Goal: Task Accomplishment & Management: Use online tool/utility

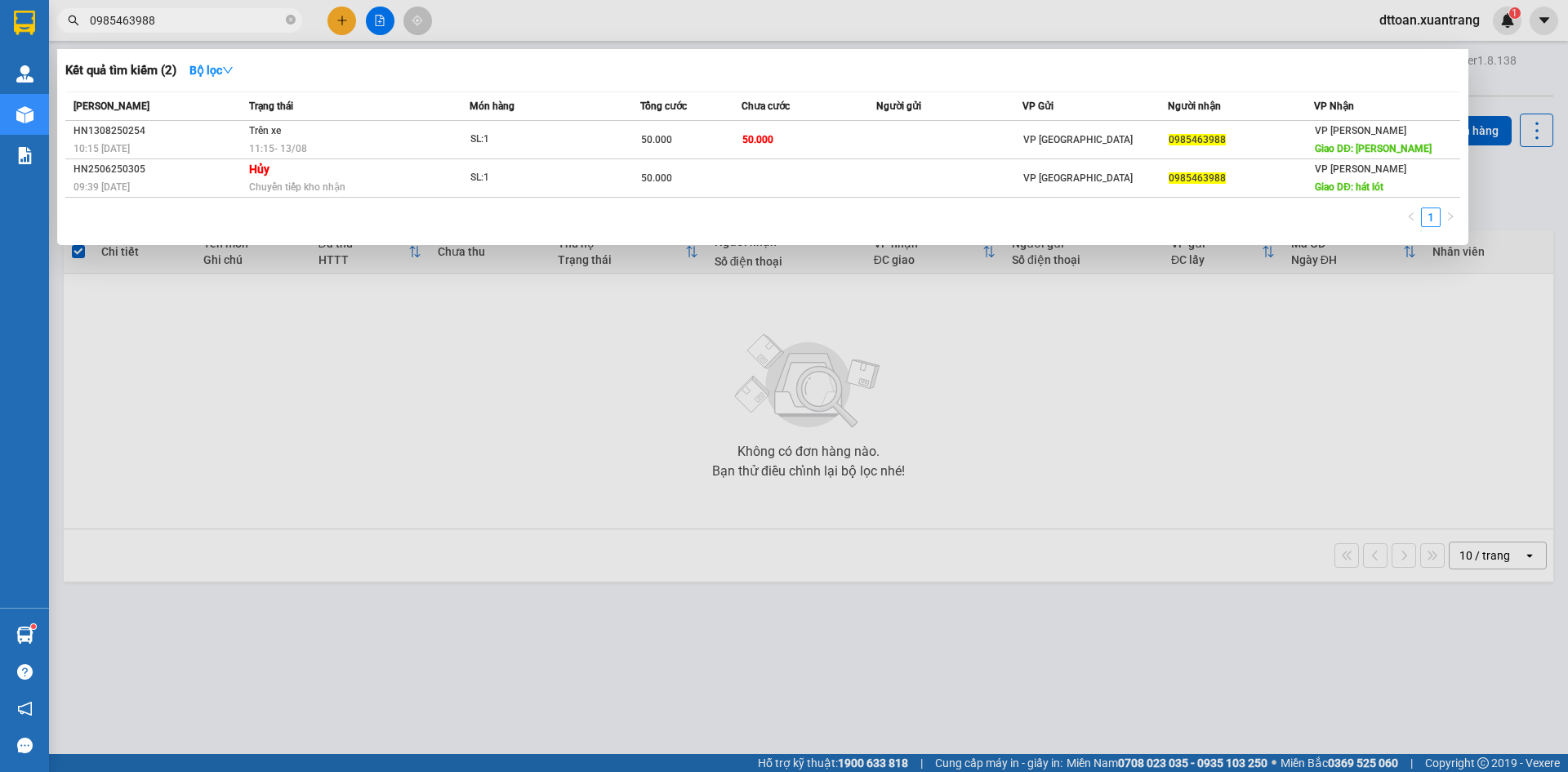
click at [234, 15] on input "0985463988" at bounding box center [185, 20] width 192 height 18
drag, startPoint x: 234, startPoint y: 15, endPoint x: 240, endPoint y: 20, distance: 7.8
click at [233, 15] on input "0985463988" at bounding box center [185, 20] width 192 height 18
click at [290, 19] on icon "close-circle" at bounding box center [291, 19] width 10 height 10
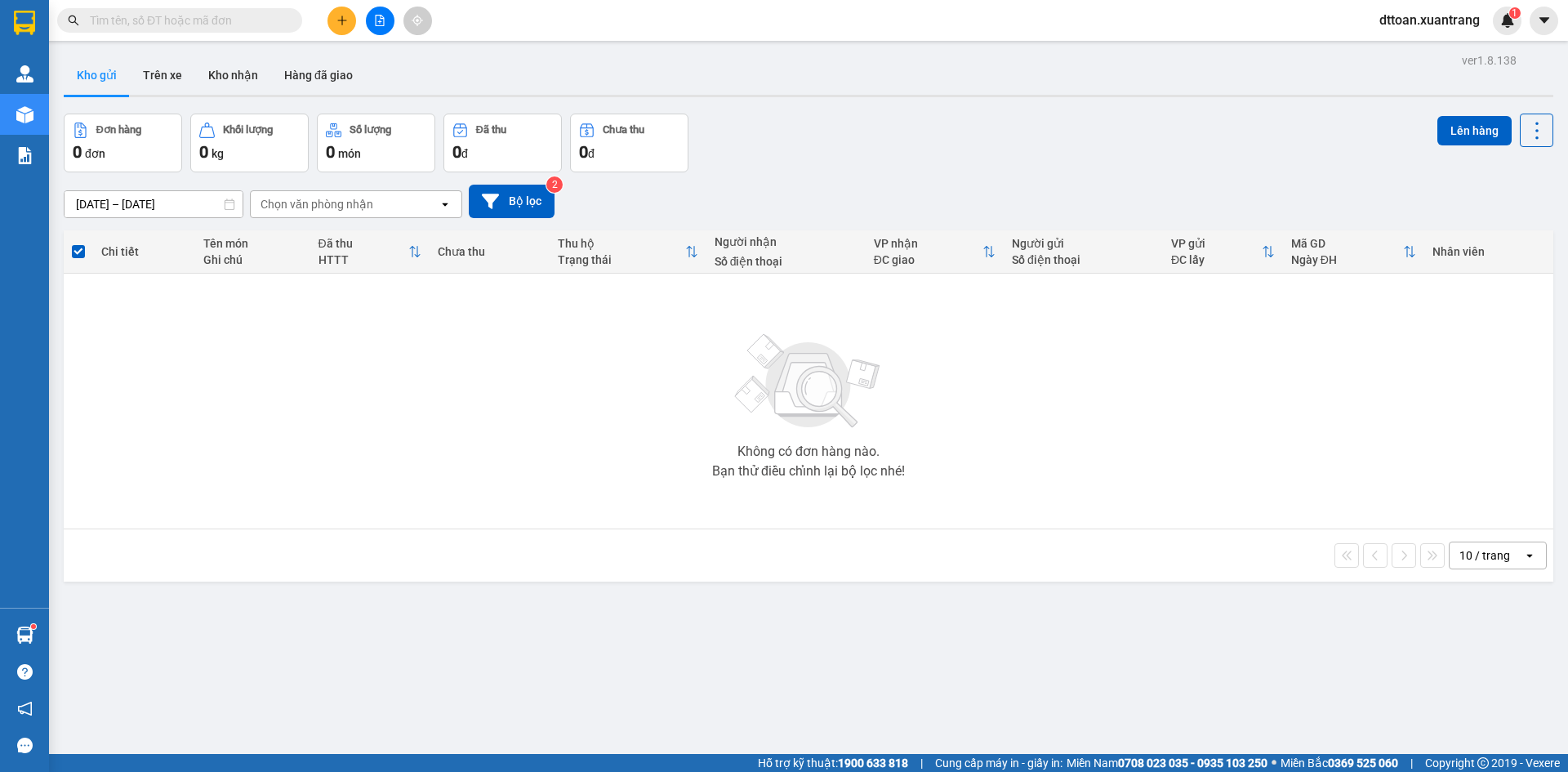
click at [242, 18] on input "text" at bounding box center [185, 20] width 192 height 18
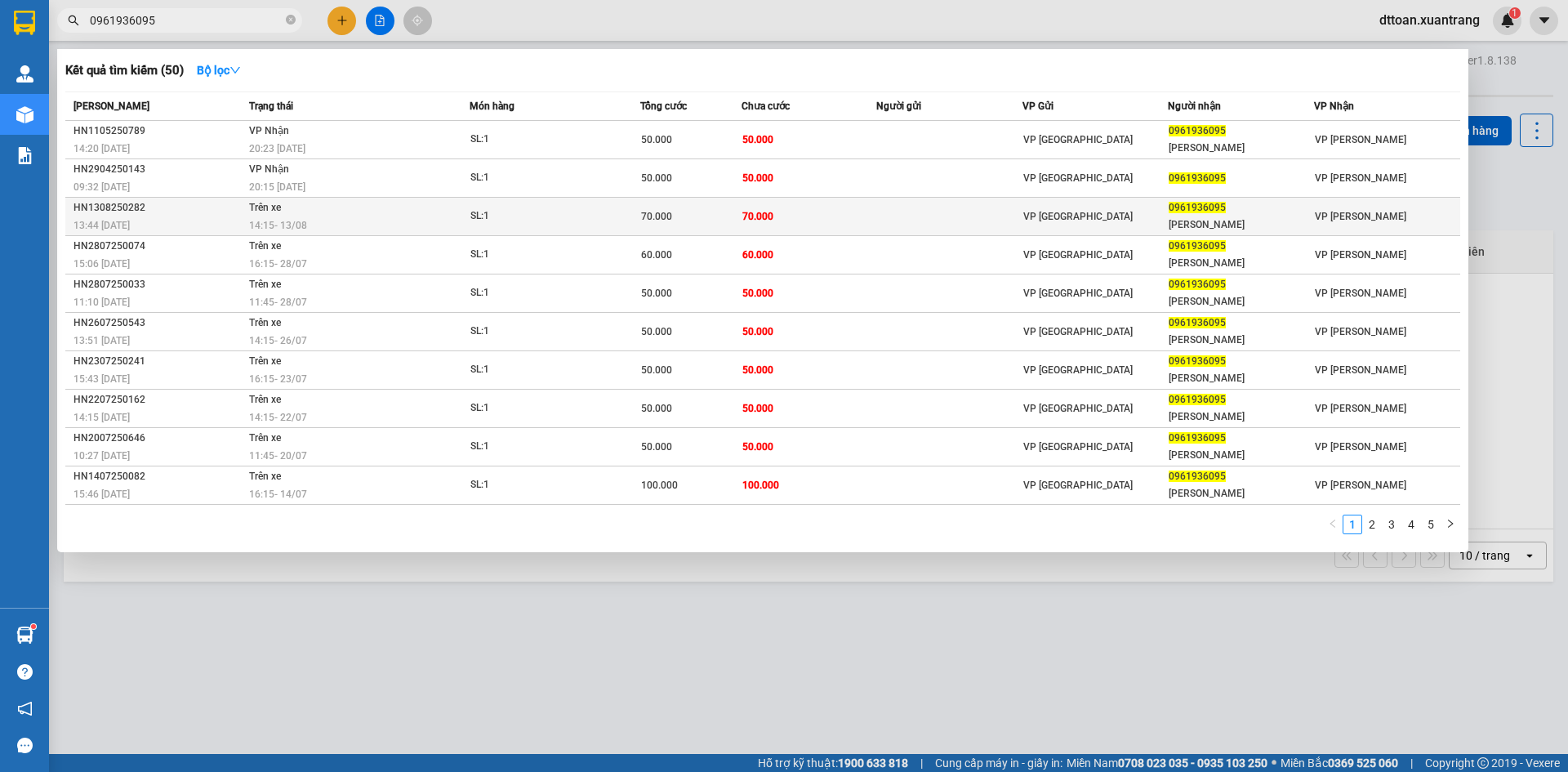
type input "0961936095"
click at [603, 222] on span "SL: 1" at bounding box center [555, 216] width 169 height 18
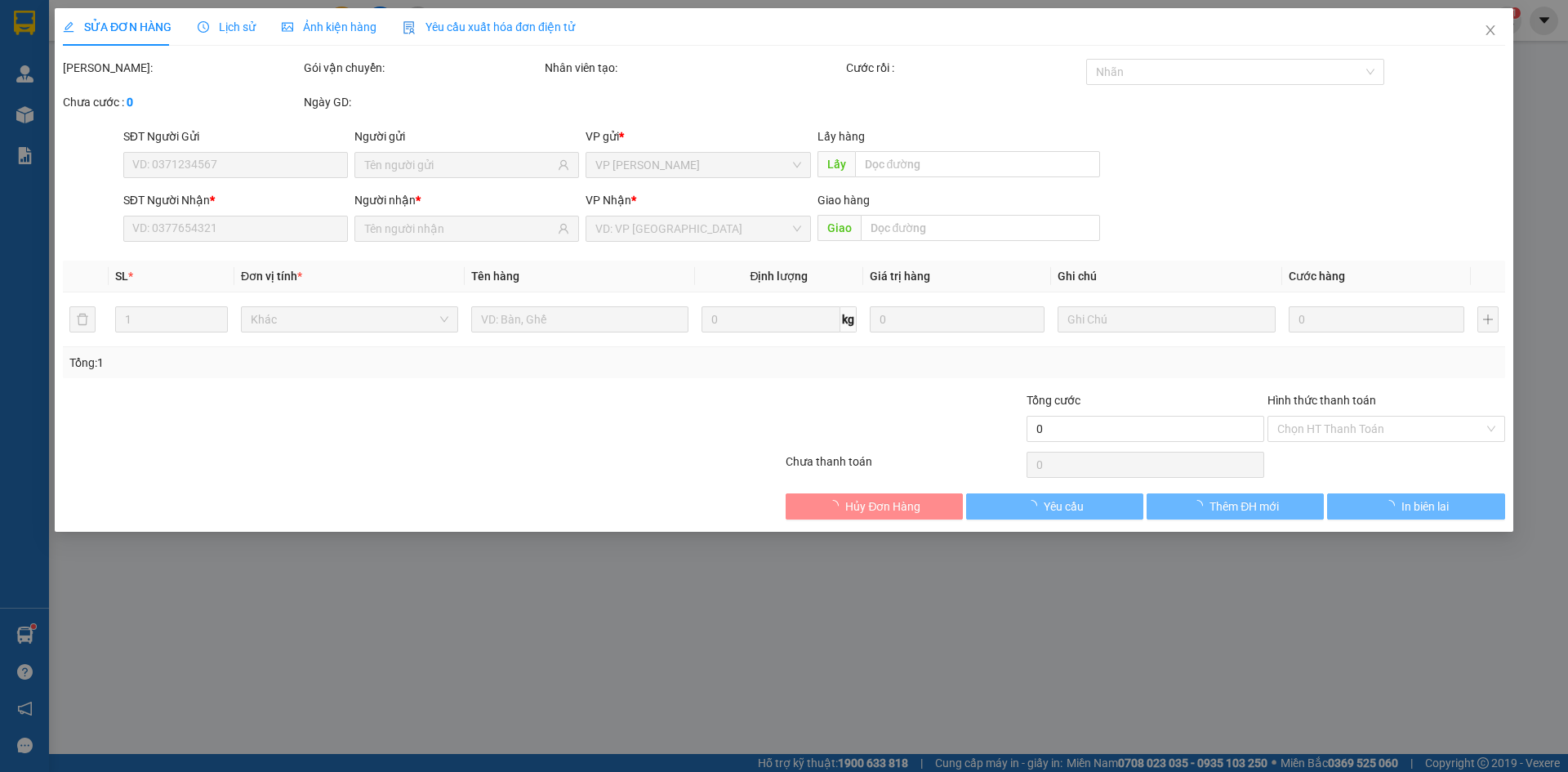
type input "0961936095"
type input "[PERSON_NAME]"
type input "70.000"
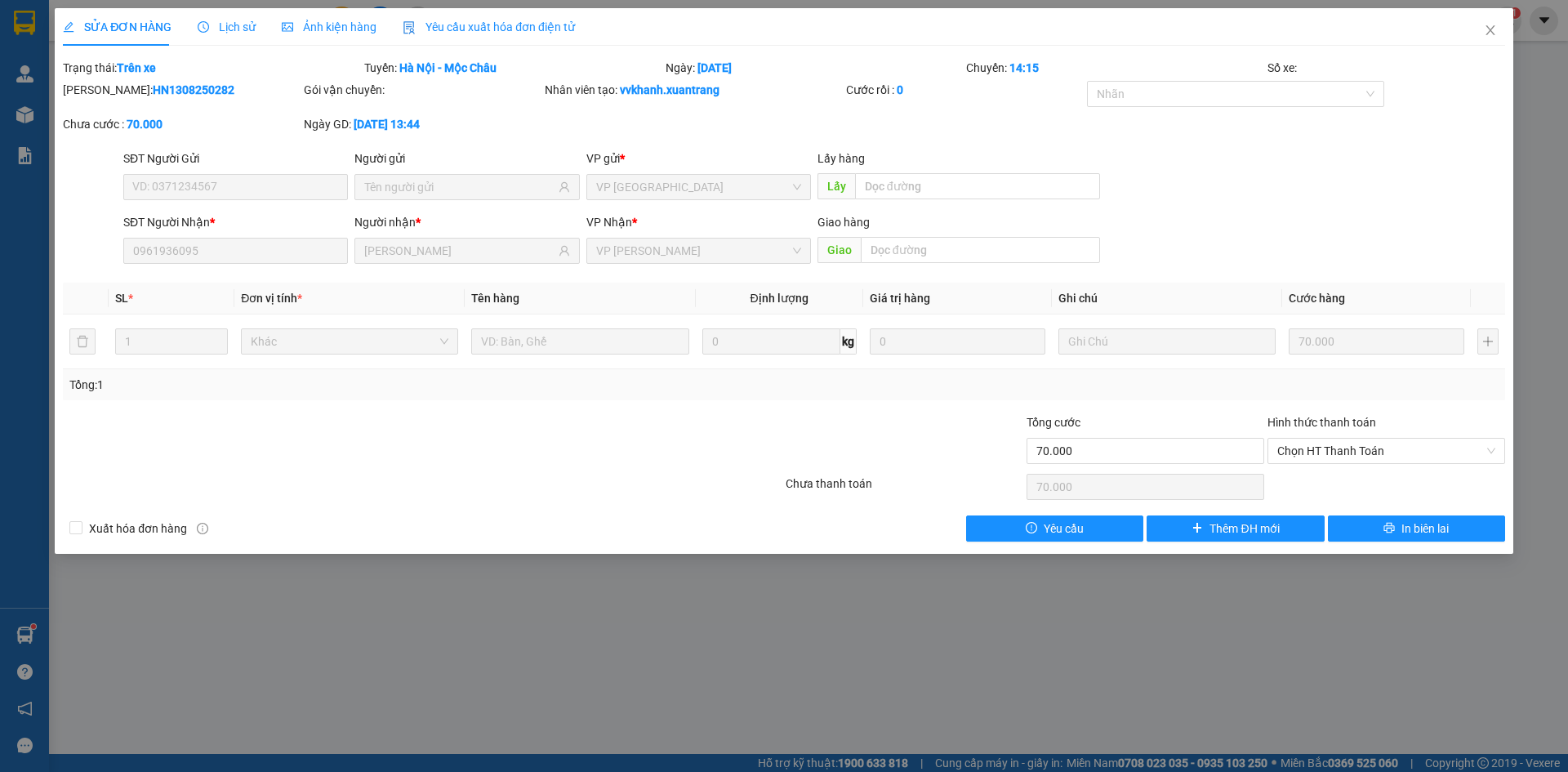
click at [338, 33] on span "Ảnh kiện hàng" at bounding box center [329, 27] width 95 height 13
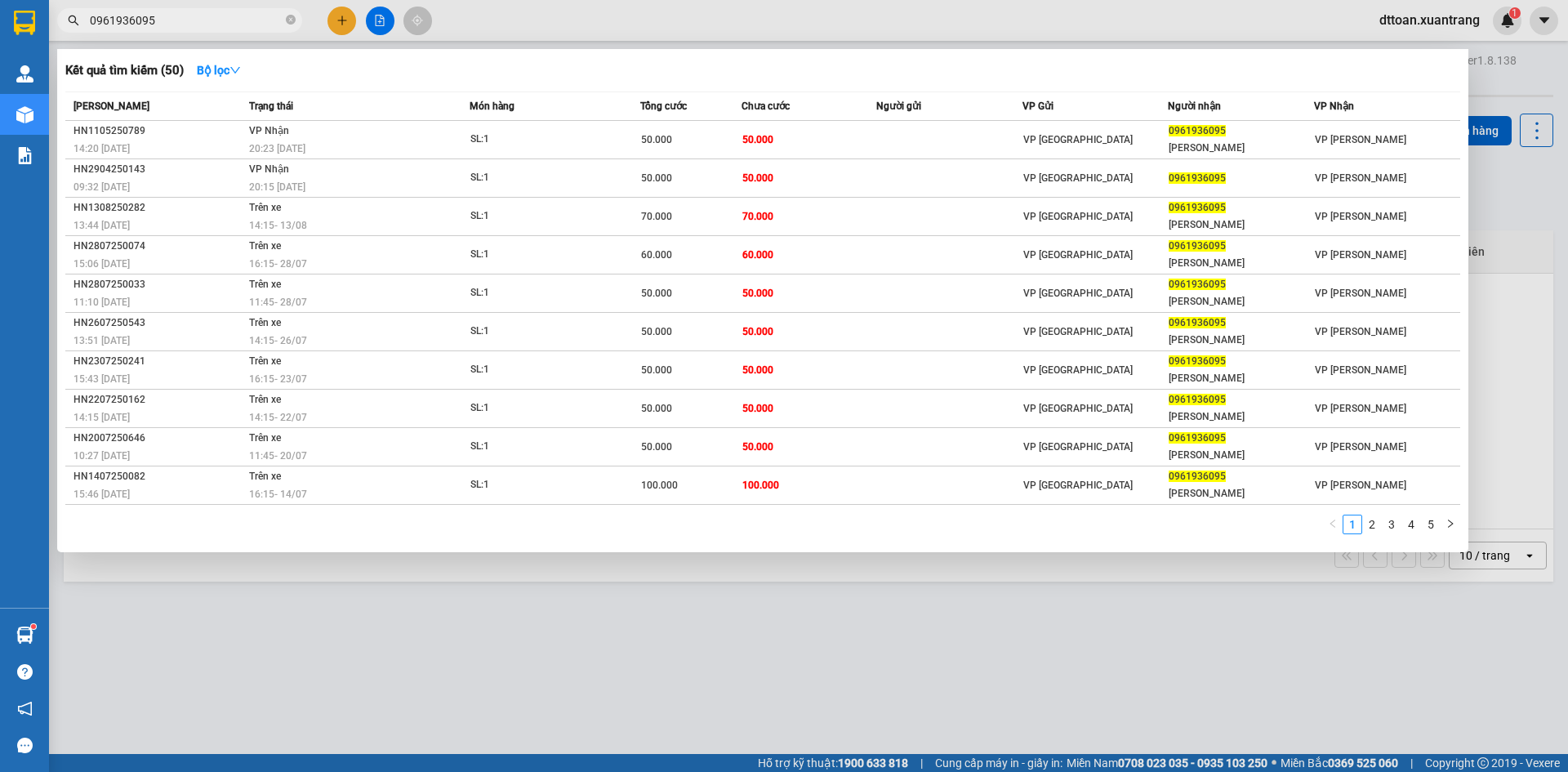
click at [181, 18] on input "0961936095" at bounding box center [185, 20] width 192 height 18
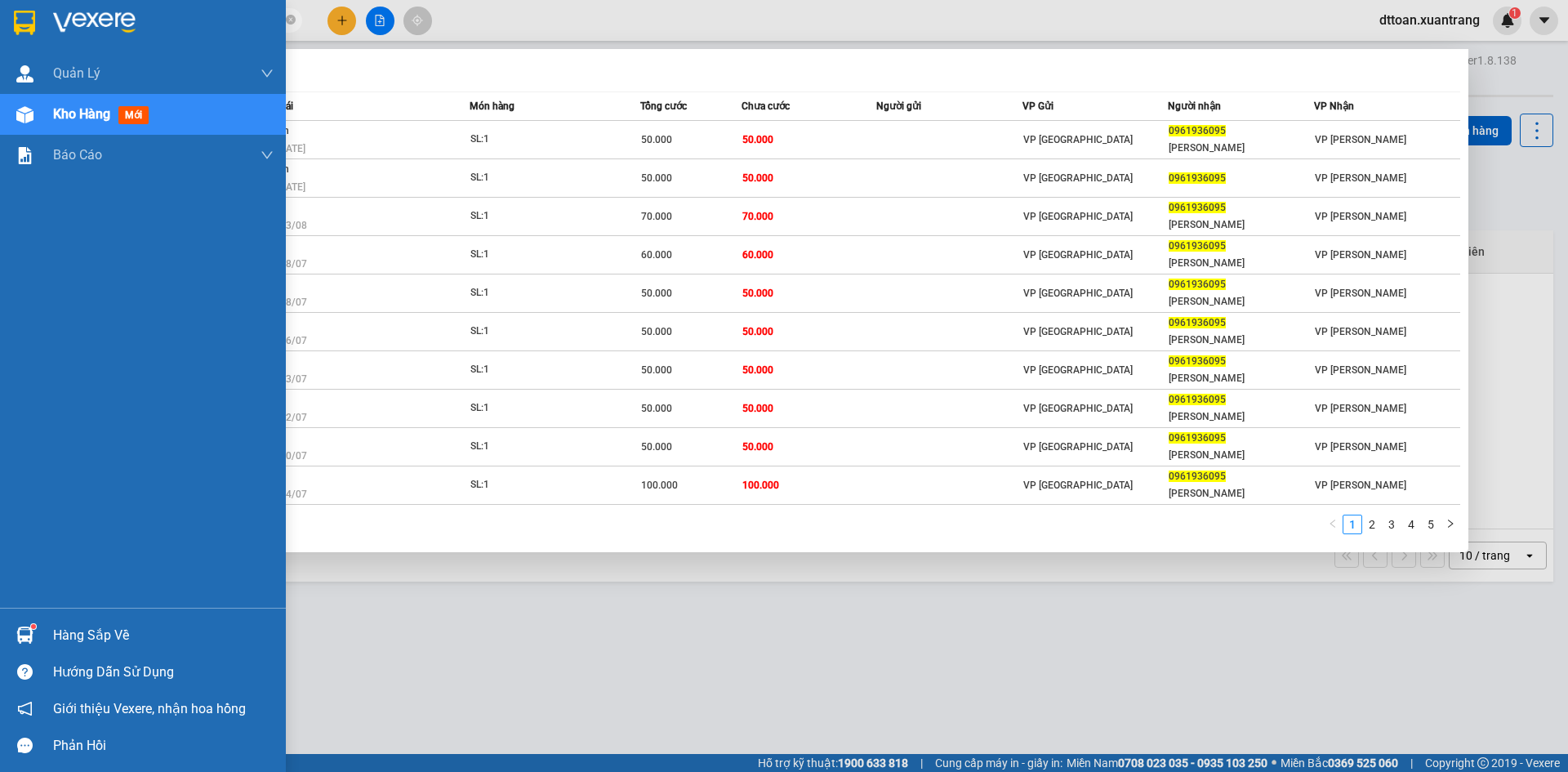
click at [87, 27] on img at bounding box center [94, 23] width 82 height 25
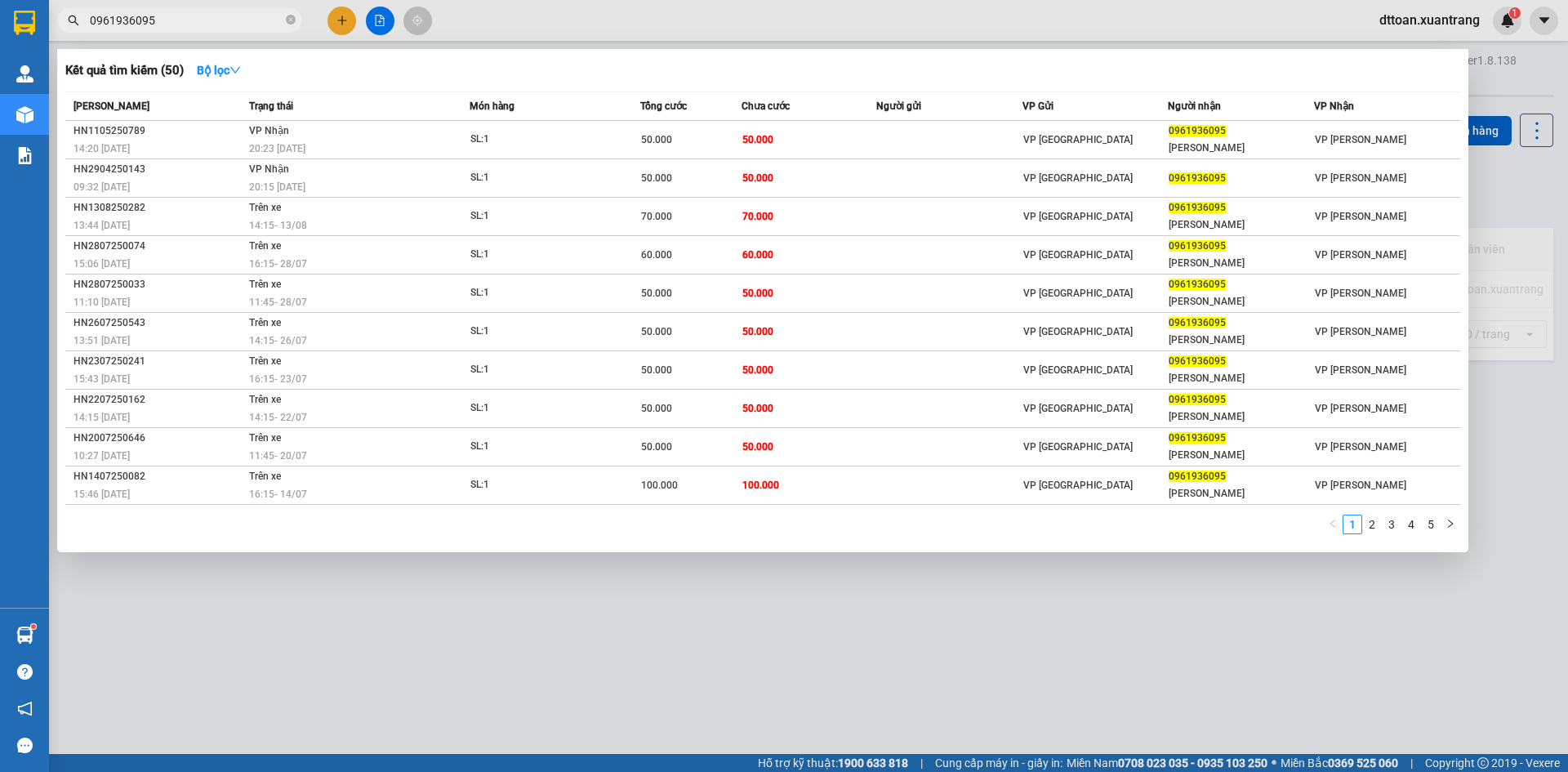
drag, startPoint x: 577, startPoint y: 635, endPoint x: 574, endPoint y: 622, distance: 13.3
click at [577, 634] on div at bounding box center [784, 386] width 1568 height 772
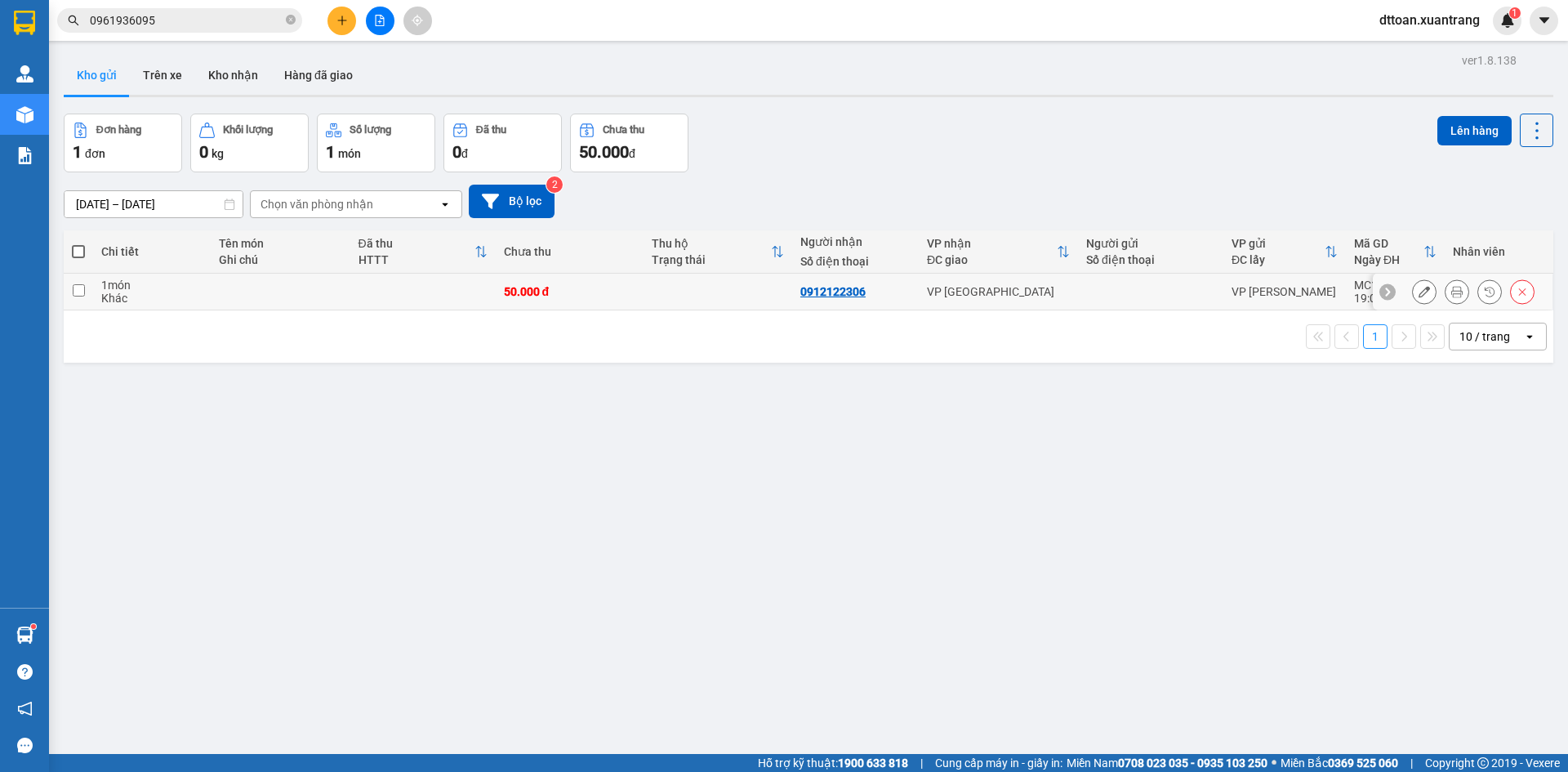
click at [1446, 290] on button at bounding box center [1457, 292] width 23 height 28
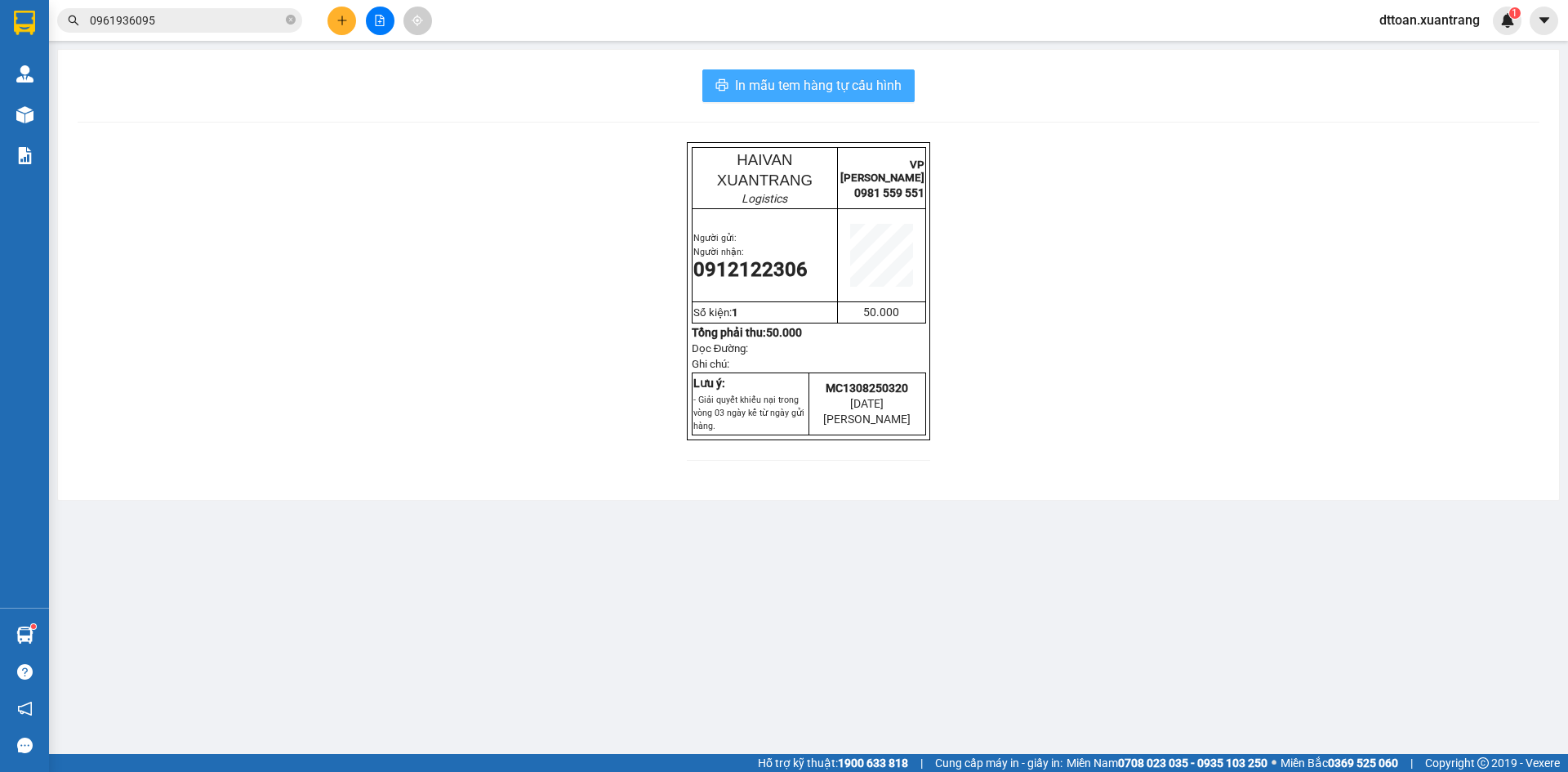
click at [802, 71] on button "In mẫu tem hàng tự cấu hình" at bounding box center [808, 85] width 213 height 33
